Goal: Information Seeking & Learning: Learn about a topic

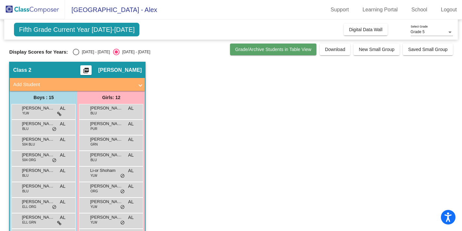
click at [286, 52] on span "Grade/Archive Students in Table View" at bounding box center [273, 49] width 76 height 5
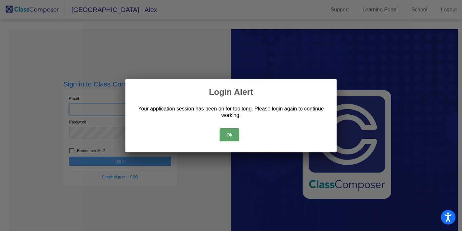
type input "[EMAIL_ADDRESS][DOMAIN_NAME]"
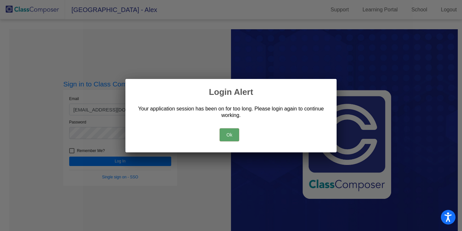
click at [226, 135] on button "Ok" at bounding box center [229, 134] width 19 height 13
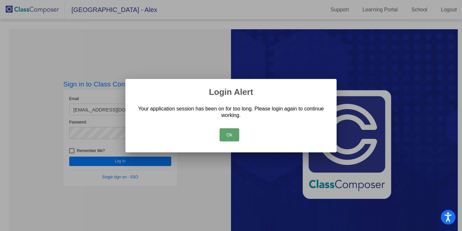
click at [226, 136] on button "Ok" at bounding box center [229, 134] width 19 height 13
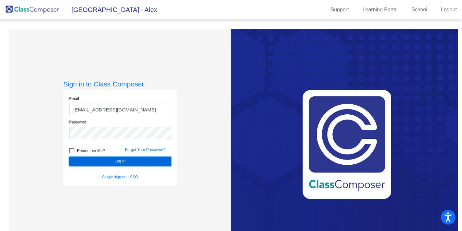
click at [145, 162] on button "Log In" at bounding box center [120, 161] width 102 height 9
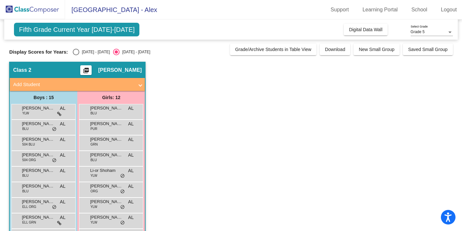
click at [99, 31] on span "Fifth Grade Current Year [DATE]-[DATE]" at bounding box center [76, 30] width 125 height 14
click at [361, 30] on span "Digital Data Wall" at bounding box center [365, 29] width 33 height 5
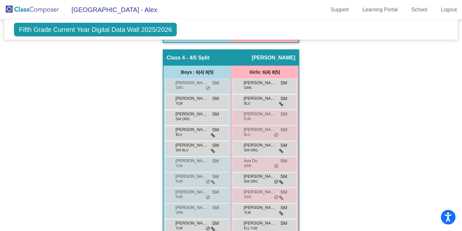
scroll to position [428, 0]
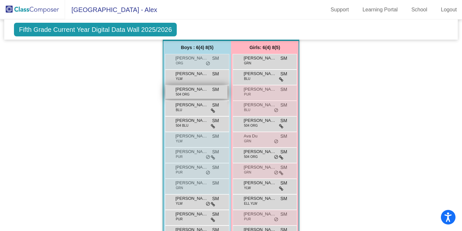
click at [205, 91] on span "[PERSON_NAME] [PERSON_NAME]" at bounding box center [191, 89] width 32 height 6
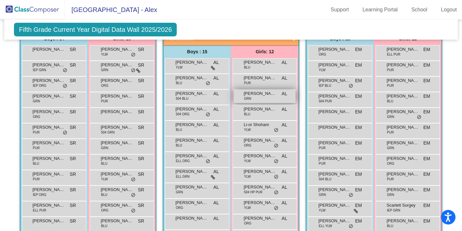
scroll to position [150, 0]
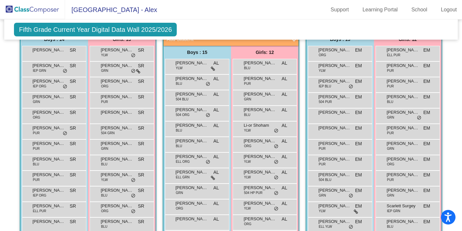
click at [193, 120] on div "[PERSON_NAME] 504 ORG AL lock do_not_disturb_alt" at bounding box center [197, 114] width 64 height 16
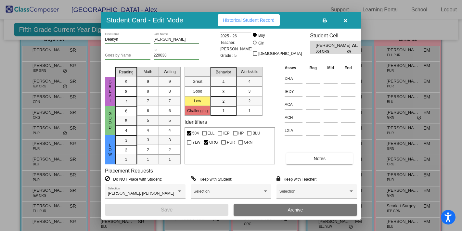
click at [346, 20] on icon "button" at bounding box center [346, 20] width 4 height 5
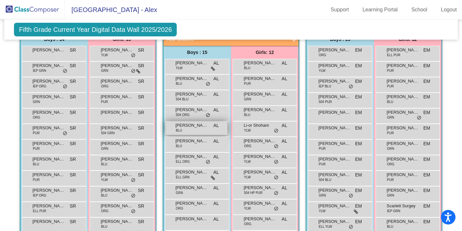
click at [206, 126] on span "[PERSON_NAME]" at bounding box center [191, 125] width 32 height 6
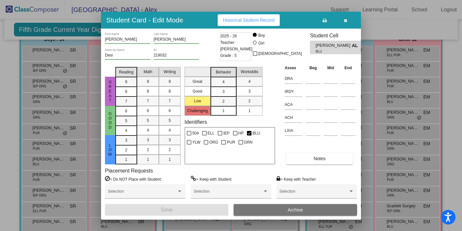
click at [262, 19] on span "Historical Student Record" at bounding box center [249, 20] width 52 height 5
